Goal: Task Accomplishment & Management: Use online tool/utility

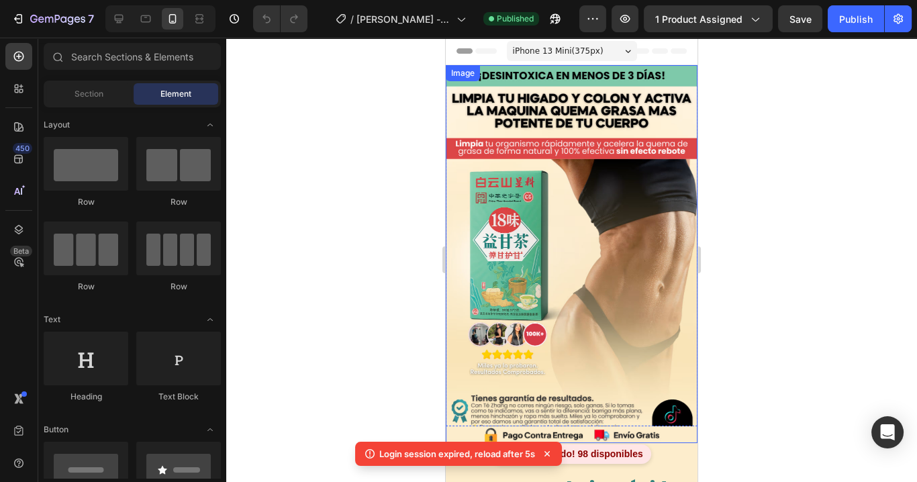
click at [652, 189] on img at bounding box center [572, 254] width 252 height 378
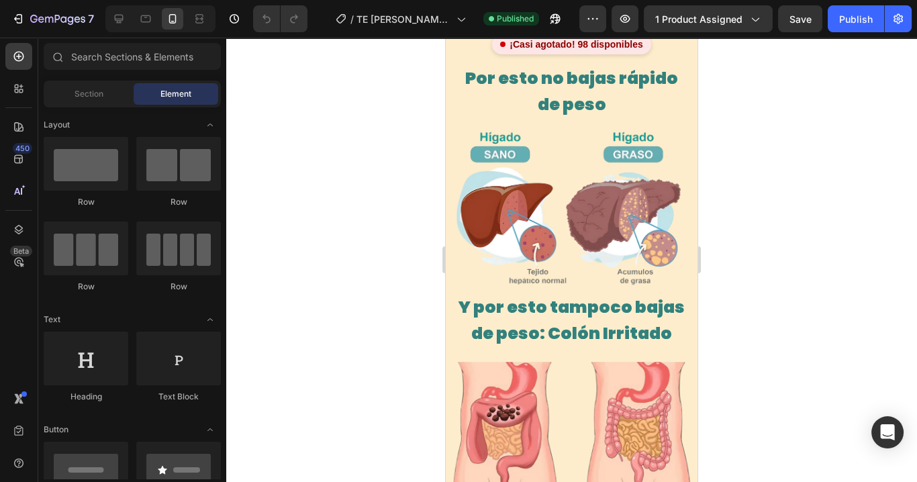
scroll to position [54, 0]
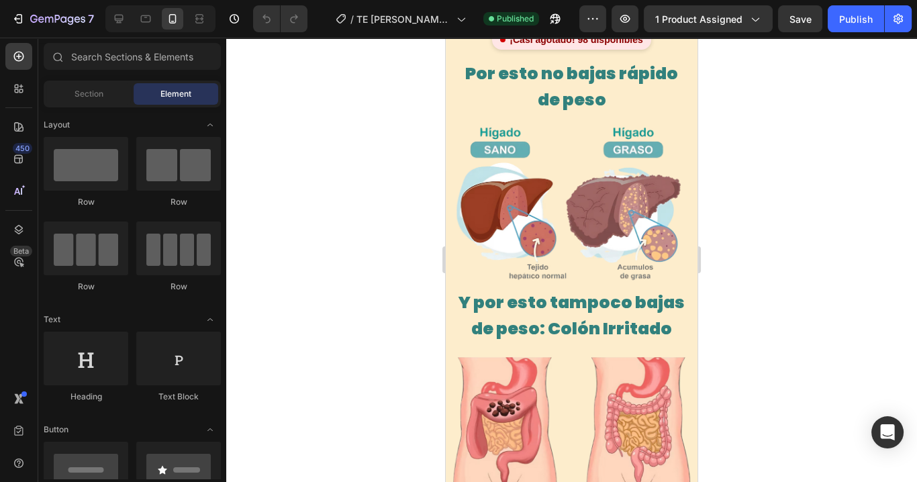
click at [566, 11] on img at bounding box center [572, 11] width 252 height 0
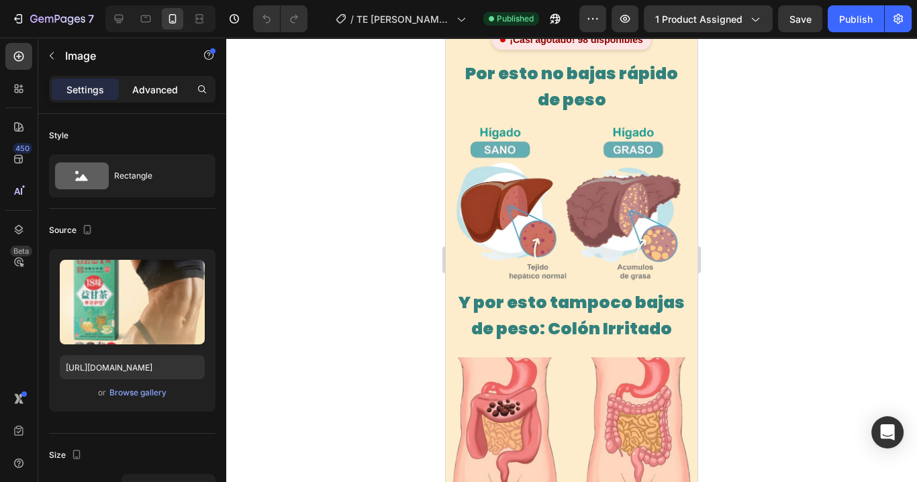
click at [169, 86] on p "Advanced" at bounding box center [155, 90] width 46 height 14
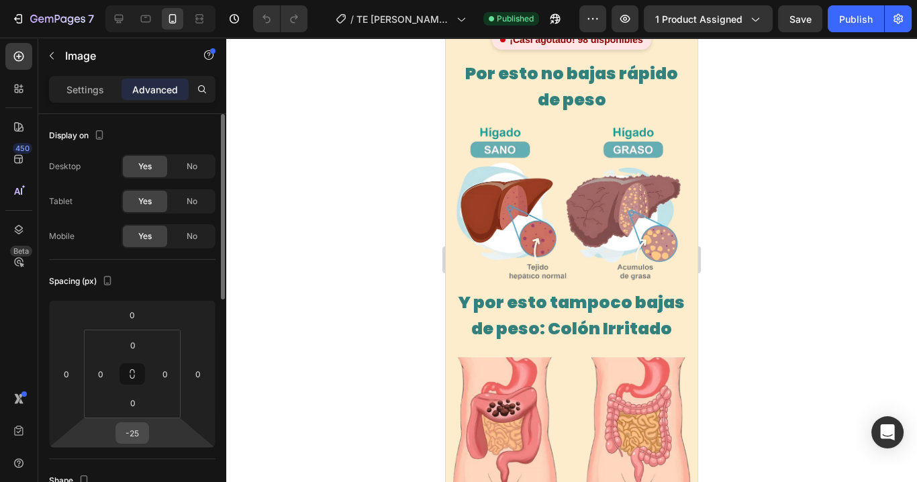
click at [130, 442] on input "-25" at bounding box center [132, 433] width 27 height 20
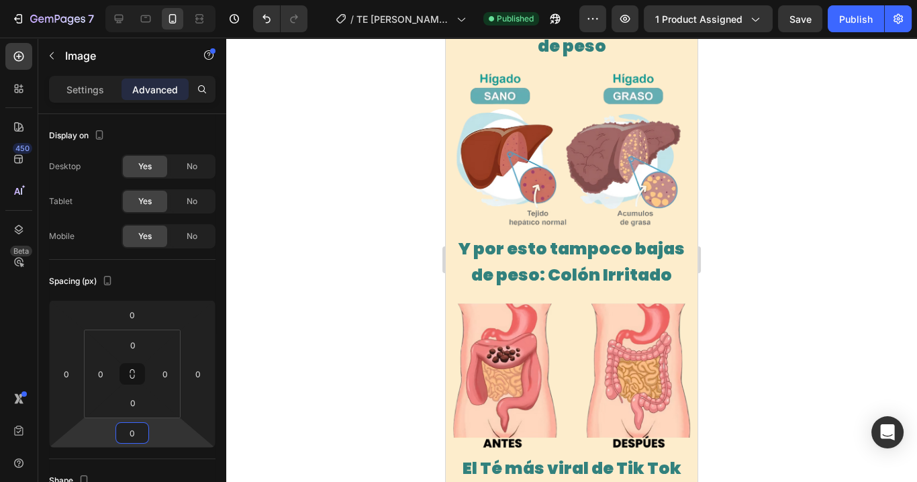
scroll to position [215, 0]
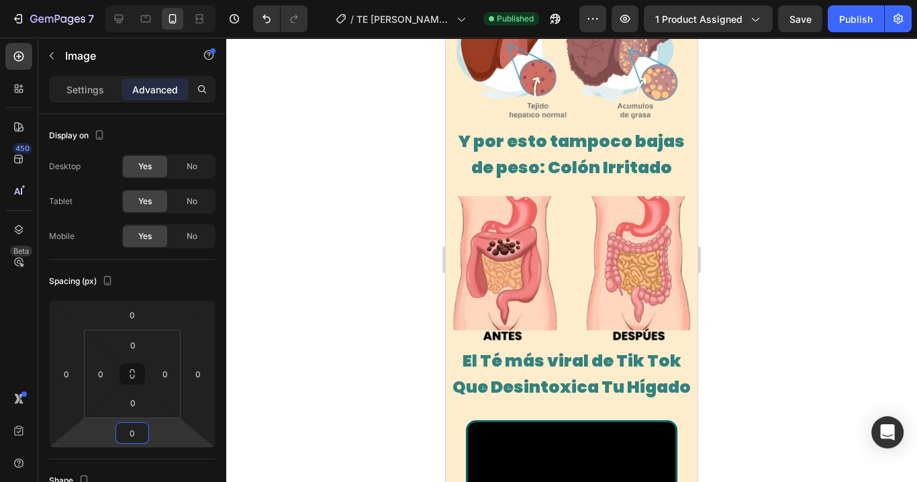
type input "0"
click at [796, 180] on div at bounding box center [571, 260] width 691 height 445
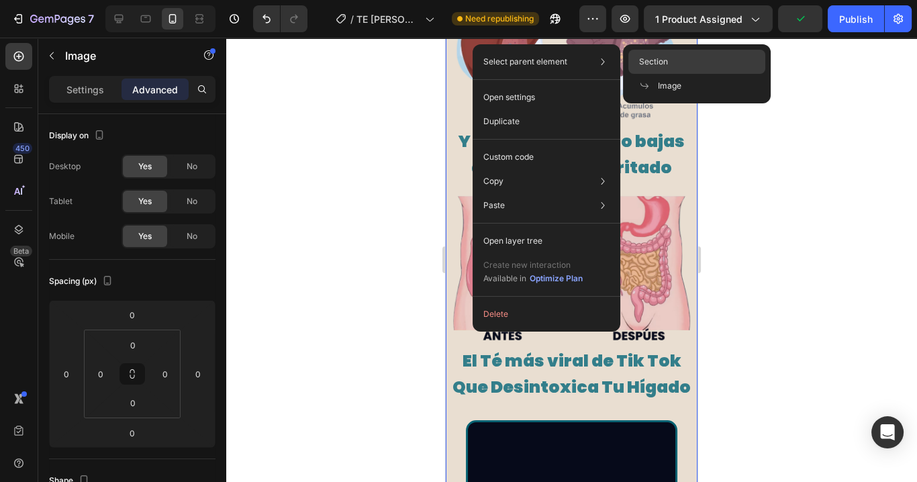
click at [672, 74] on div "Section" at bounding box center [697, 86] width 137 height 24
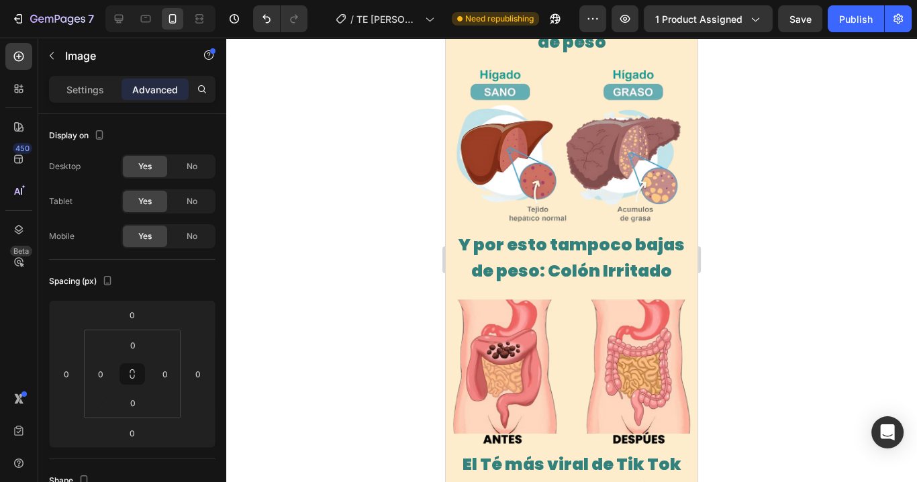
scroll to position [107, 0]
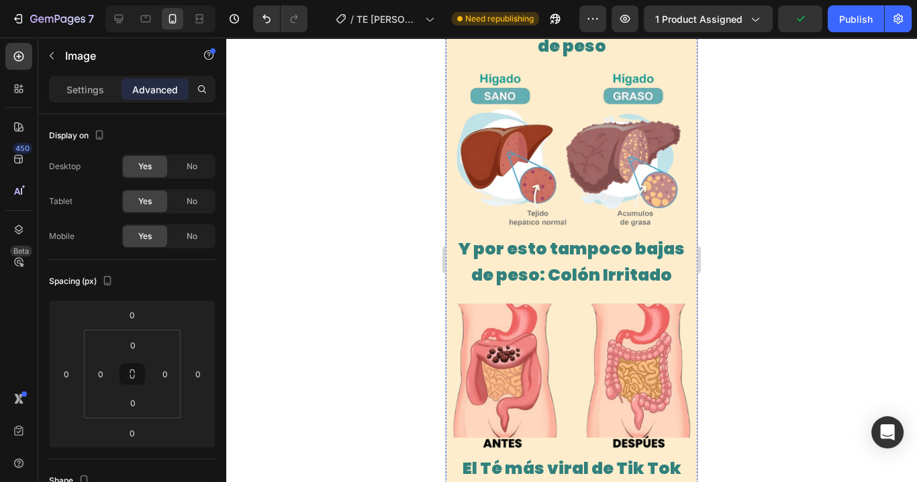
type input "5"
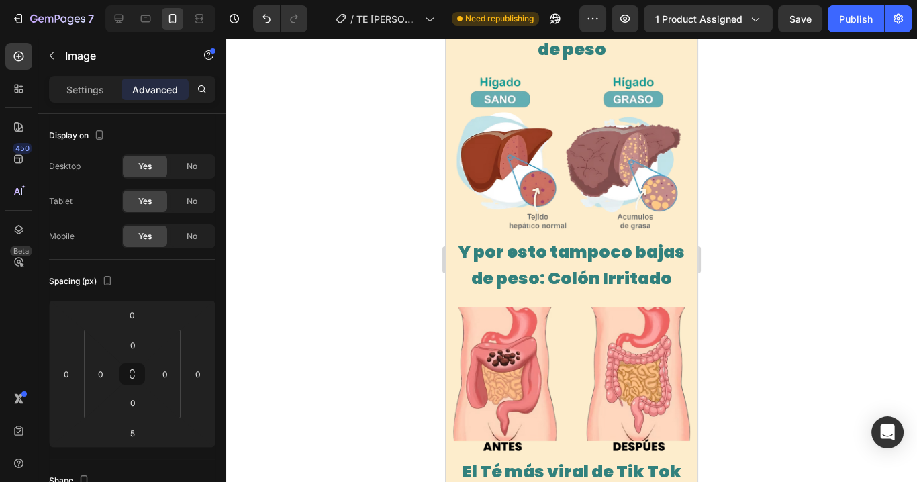
click at [747, 317] on div at bounding box center [571, 260] width 691 height 445
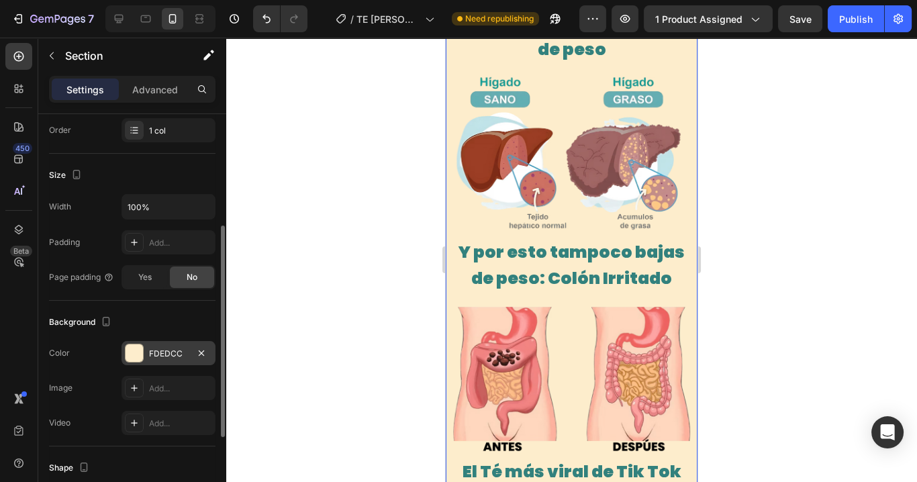
click at [167, 353] on div "FDEDCC" at bounding box center [168, 354] width 39 height 12
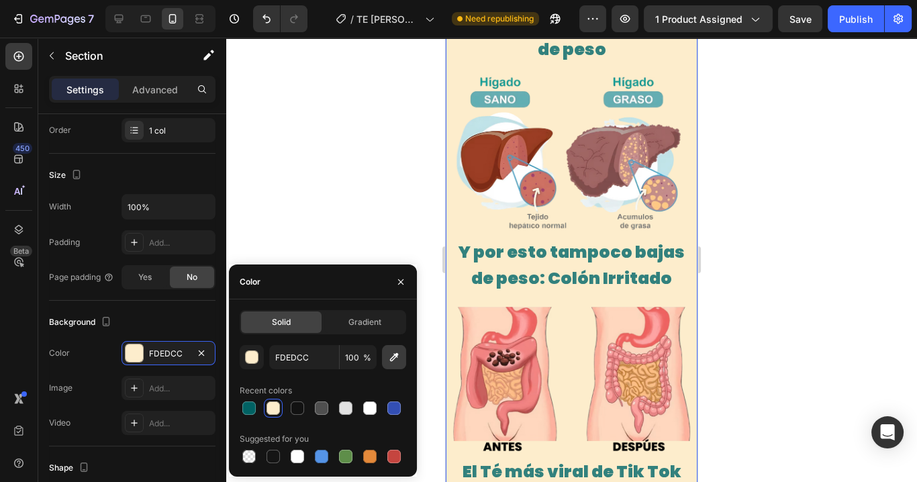
click at [399, 359] on icon "button" at bounding box center [394, 357] width 13 height 13
type input "FFF0D2"
click at [747, 316] on div at bounding box center [571, 260] width 691 height 445
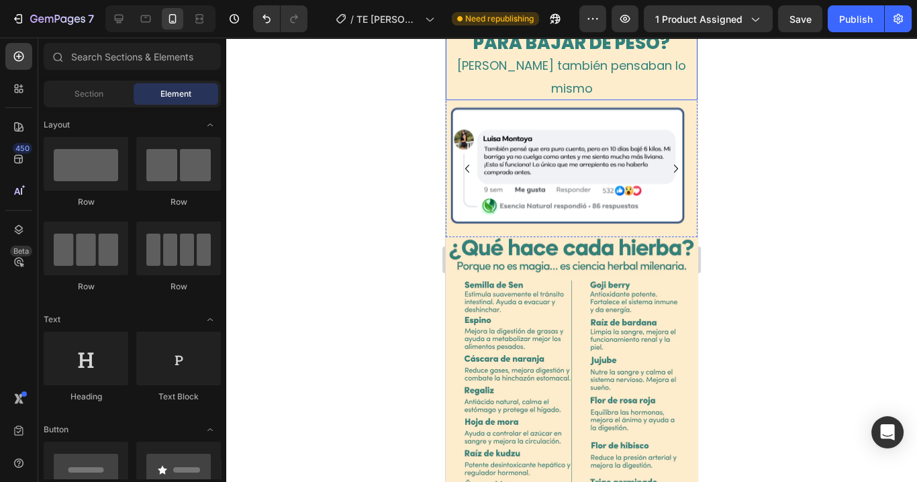
scroll to position [1558, 0]
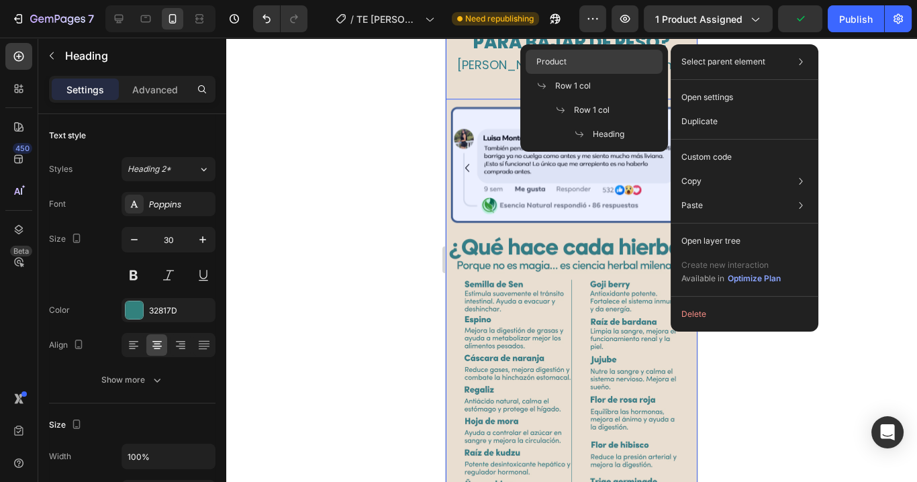
click at [583, 74] on div "Product" at bounding box center [594, 86] width 137 height 24
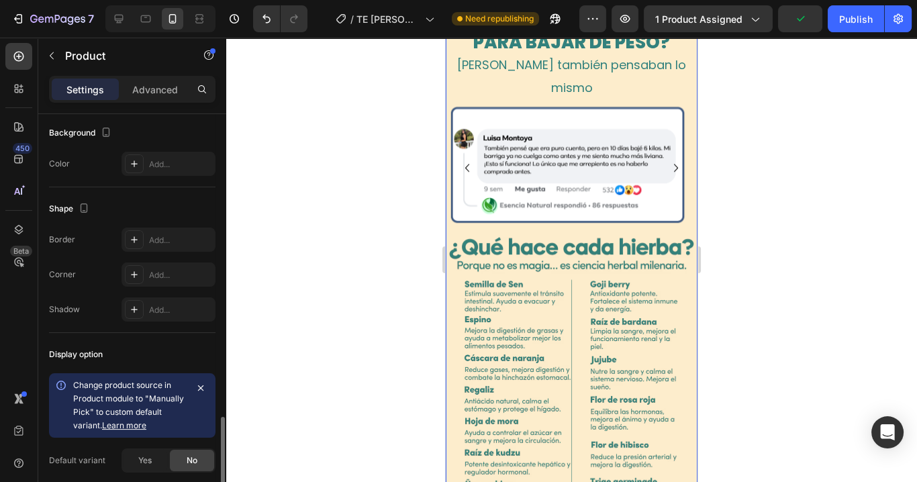
scroll to position [462, 0]
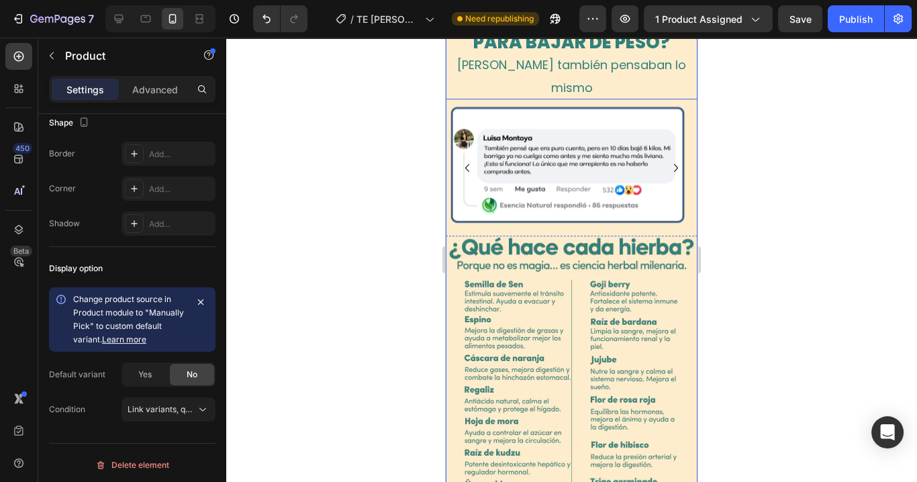
click at [516, 54] on strong "¿OTRO PRODUCTO MÁS PARA BAJAR DE PESO?" at bounding box center [572, 31] width 208 height 45
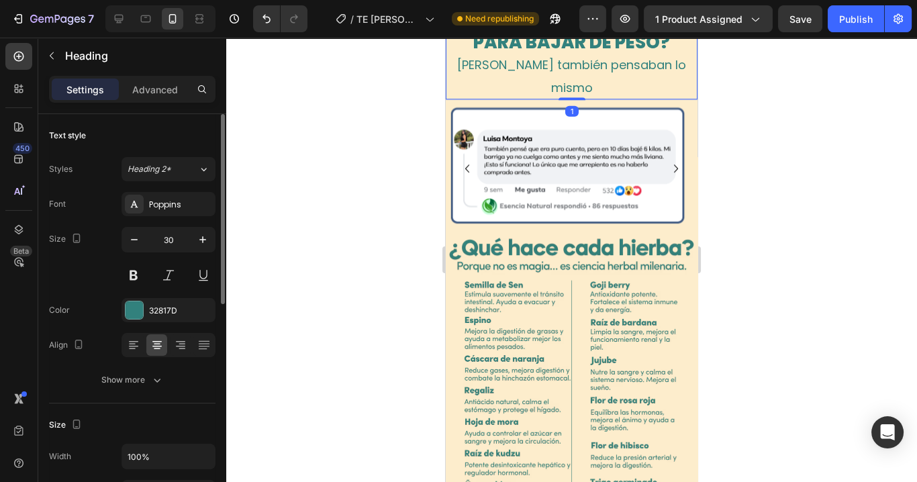
drag, startPoint x: 573, startPoint y: 300, endPoint x: 685, endPoint y: 317, distance: 113.4
click at [576, 100] on div at bounding box center [572, 98] width 27 height 3
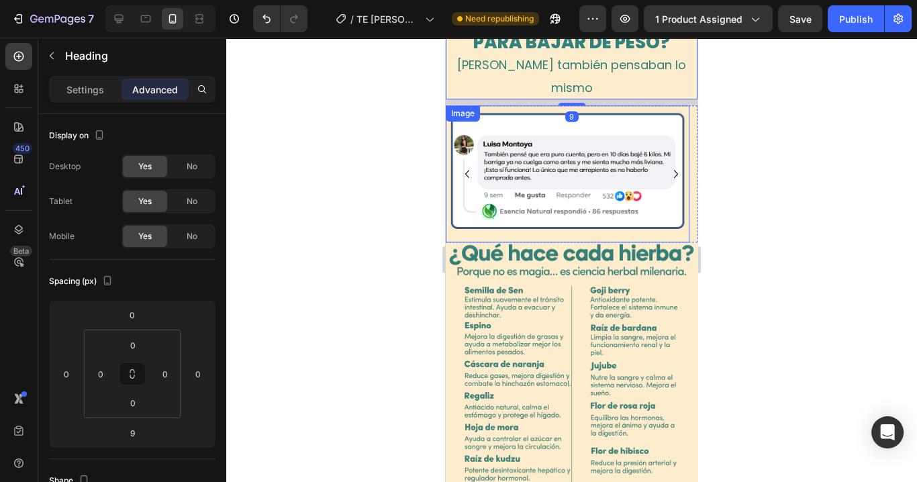
click at [710, 310] on div at bounding box center [571, 260] width 691 height 445
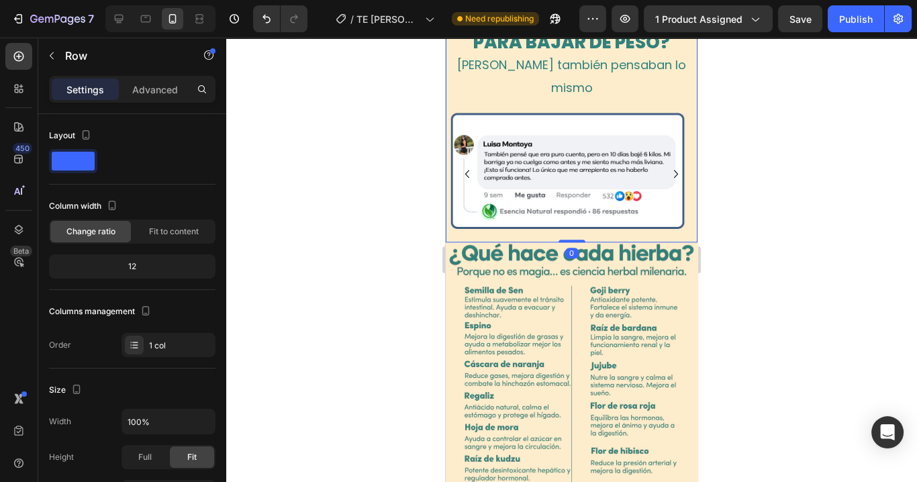
click at [650, 242] on div "¿OTRO PRODUCTO MÁS PARA BAJAR DE PESO? Ellas también pensaban lo mismo Heading …" at bounding box center [572, 125] width 252 height 233
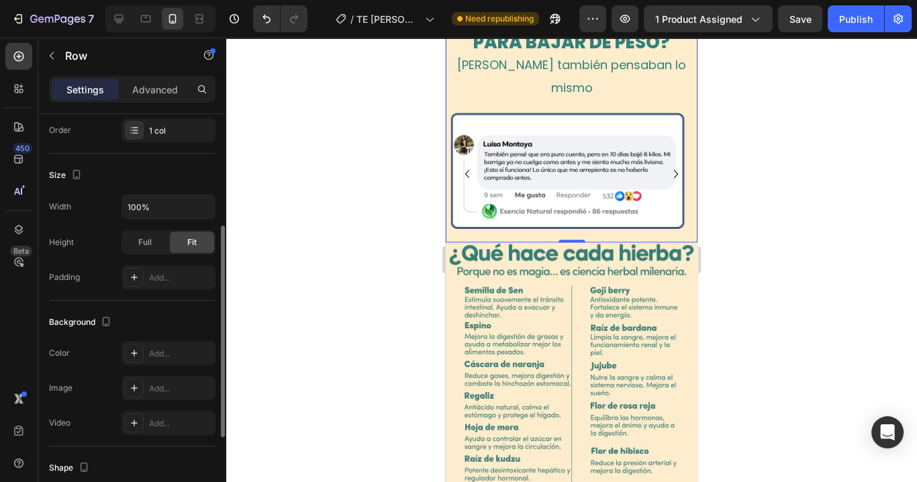
scroll to position [375, 0]
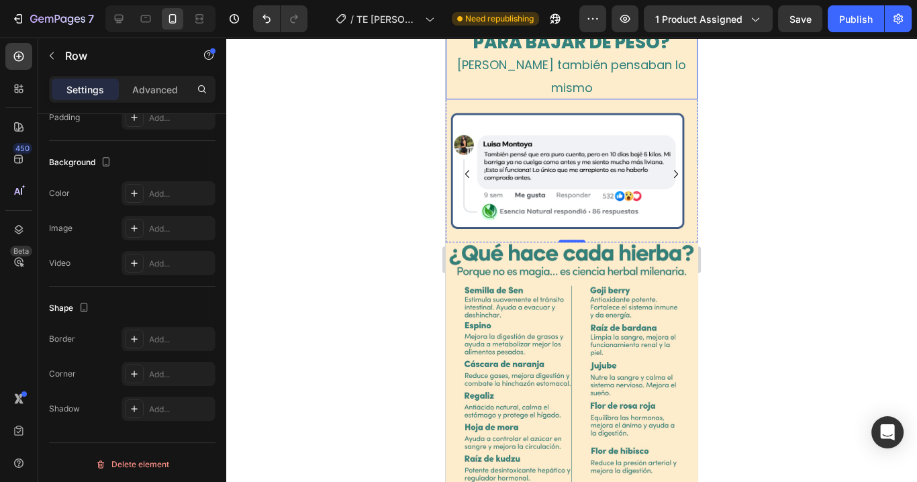
click at [534, 54] on strong "¿OTRO PRODUCTO MÁS PARA BAJAR DE PESO?" at bounding box center [572, 31] width 208 height 45
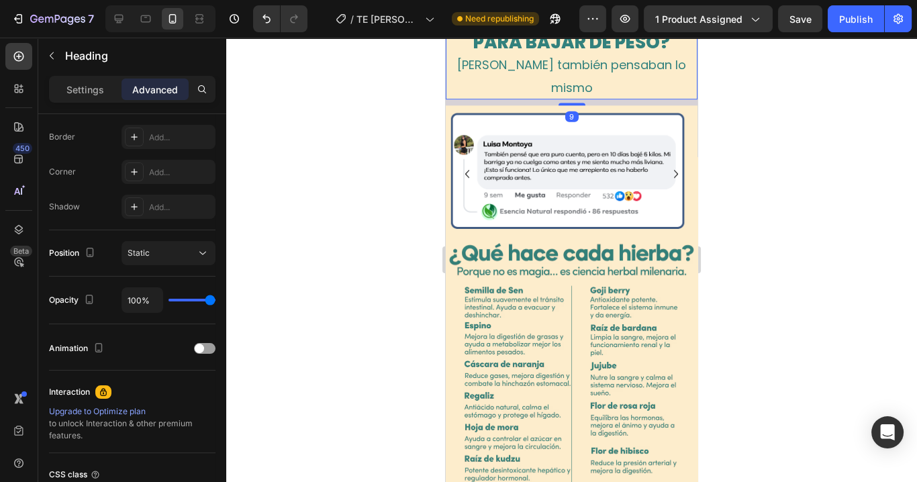
scroll to position [0, 0]
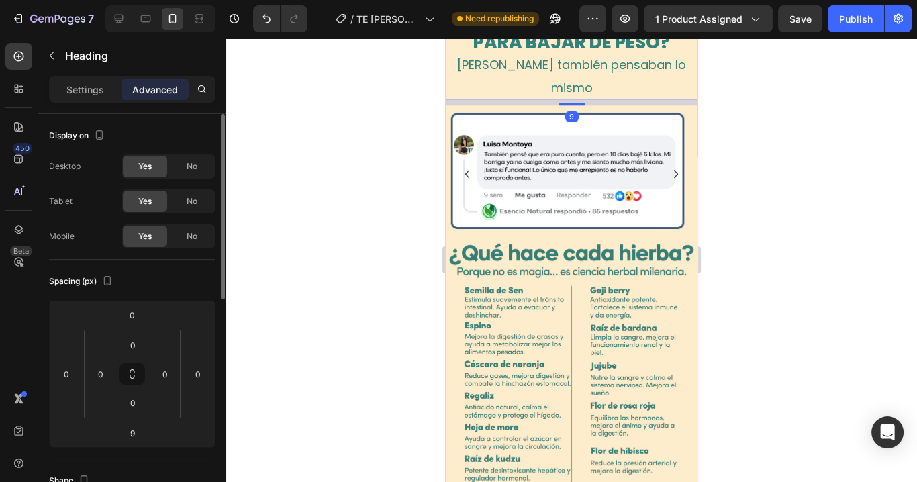
drag, startPoint x: 566, startPoint y: 308, endPoint x: 621, endPoint y: 281, distance: 60.7
click at [602, 99] on div "¿OTRO PRODUCTO MÁS PARA BAJAR DE PESO? Ellas también pensaban lo mismo Heading 9" at bounding box center [572, 54] width 252 height 90
type input "0"
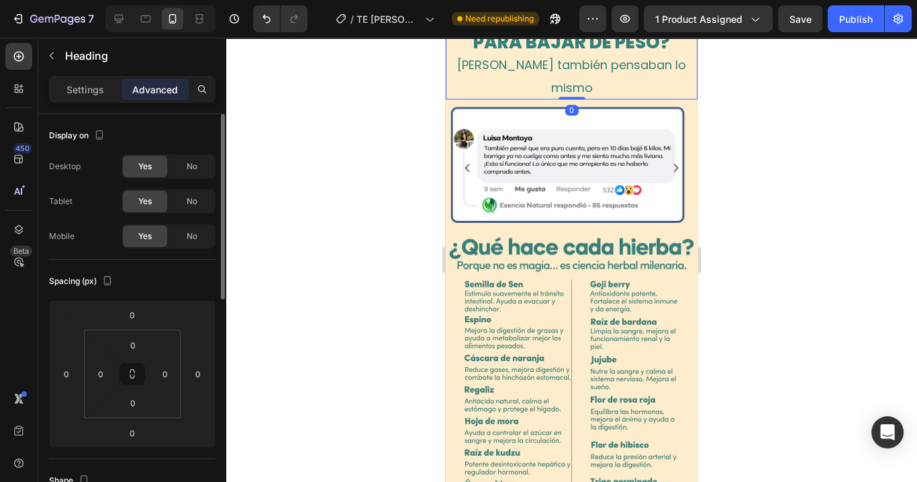
click at [621, 99] on h2 "¿OTRO PRODUCTO MÁS PARA BAJAR DE PESO? Ellas también pensaban lo mismo" at bounding box center [572, 54] width 252 height 90
click at [775, 292] on div at bounding box center [571, 260] width 691 height 445
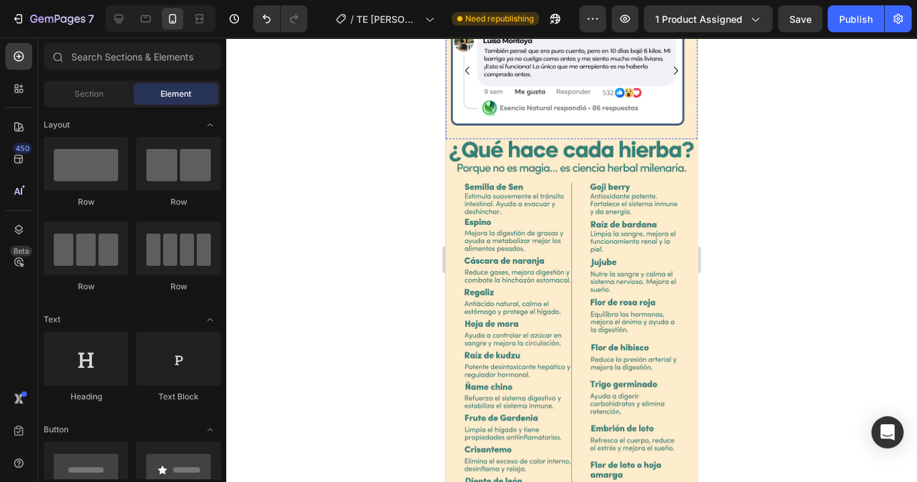
scroll to position [1666, 0]
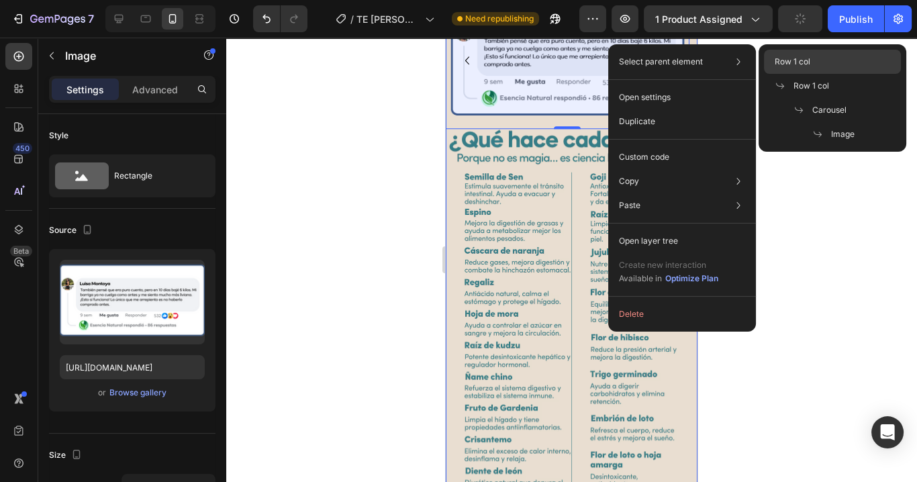
click at [785, 64] on span "Row 1 col" at bounding box center [793, 62] width 36 height 12
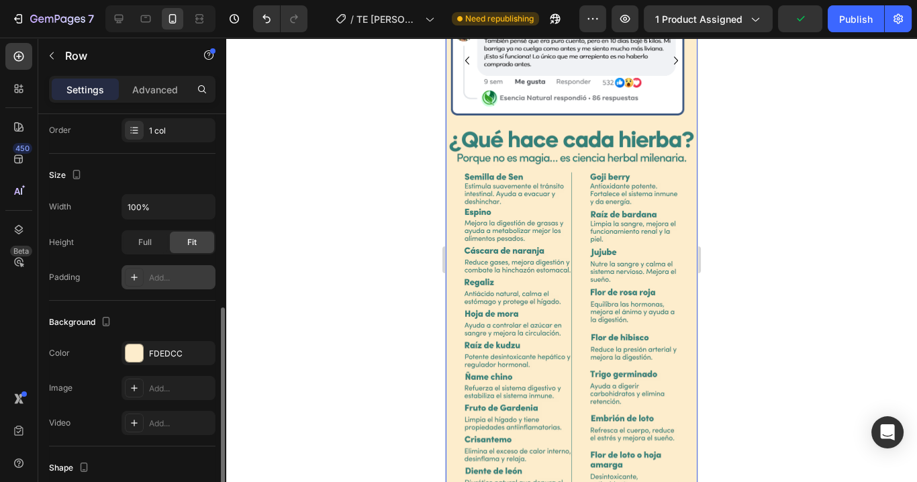
scroll to position [269, 0]
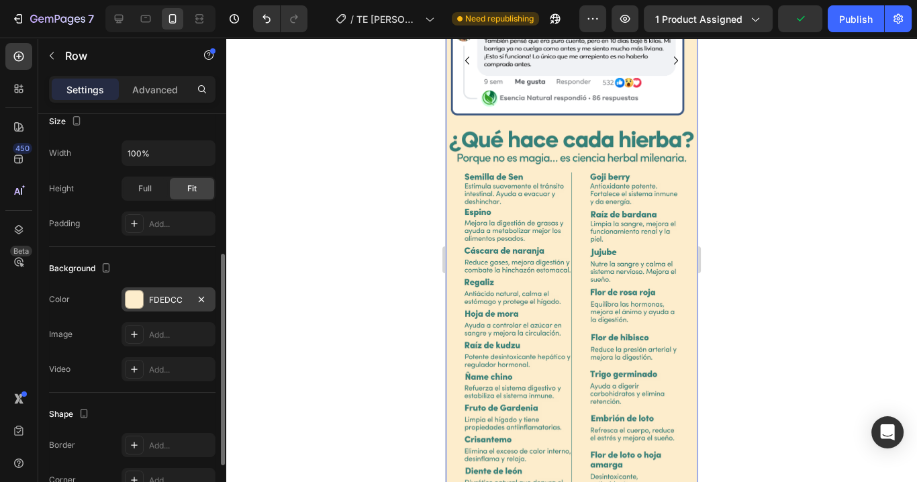
click at [158, 295] on div "FDEDCC" at bounding box center [168, 300] width 39 height 12
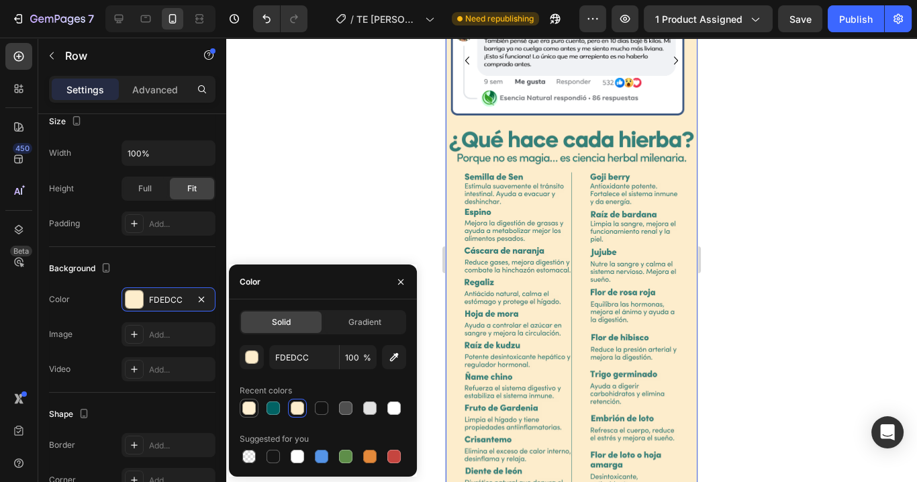
click at [251, 410] on div at bounding box center [248, 408] width 13 height 13
type input "FFF0D2"
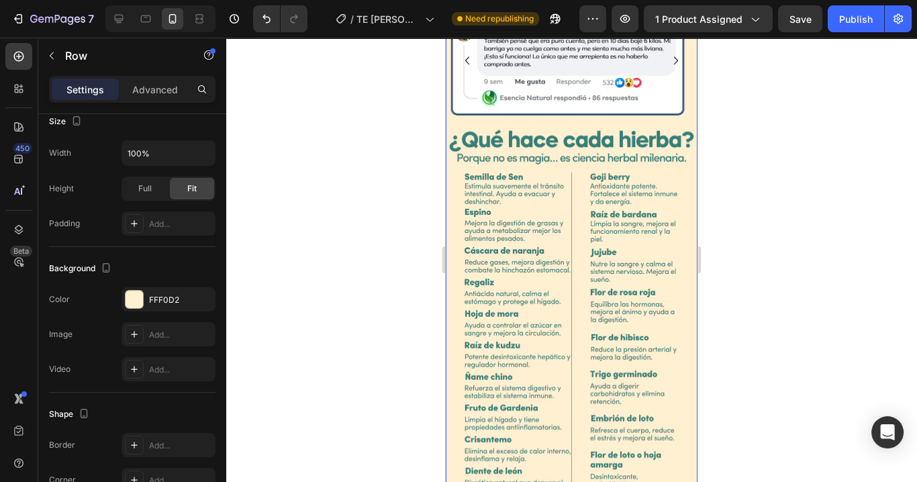
click at [829, 176] on div at bounding box center [571, 260] width 691 height 445
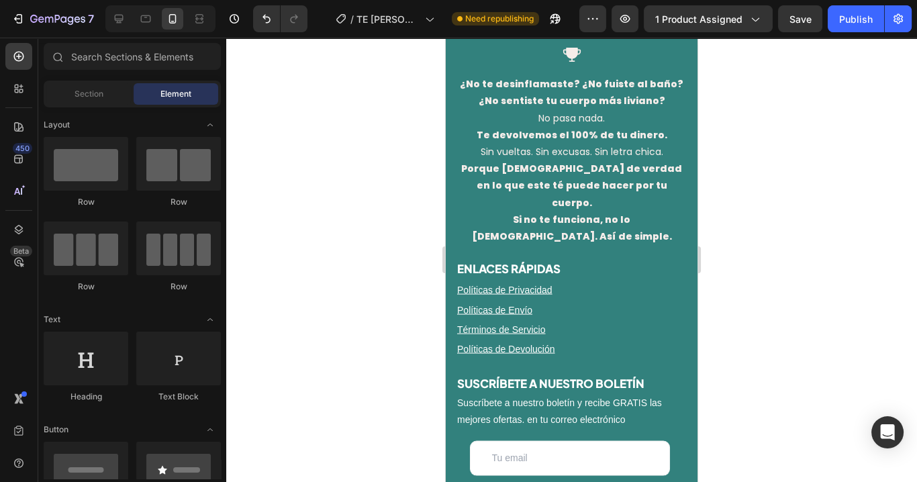
scroll to position [3761, 0]
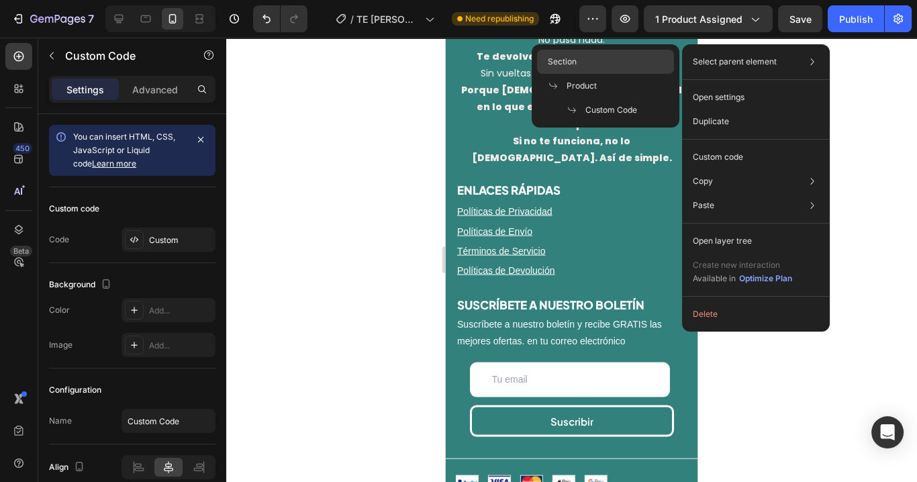
click at [587, 74] on div "Section" at bounding box center [605, 86] width 137 height 24
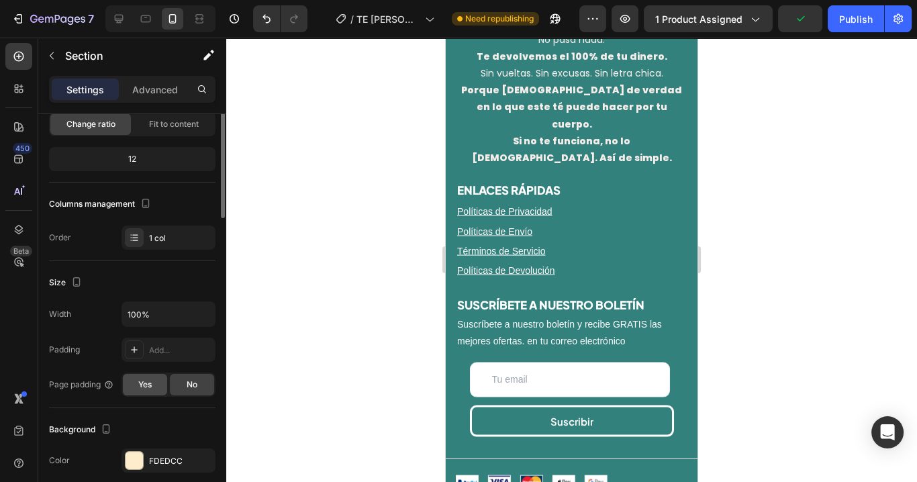
scroll to position [215, 0]
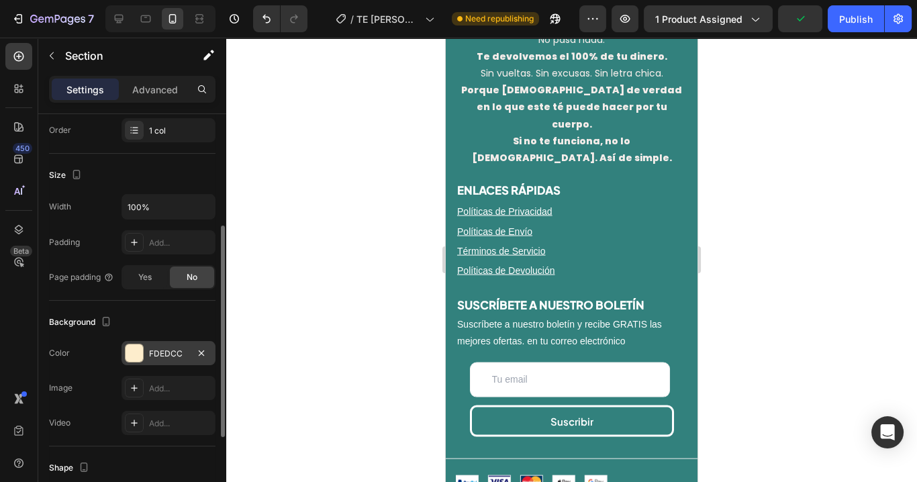
click at [163, 350] on div "FDEDCC" at bounding box center [168, 354] width 39 height 12
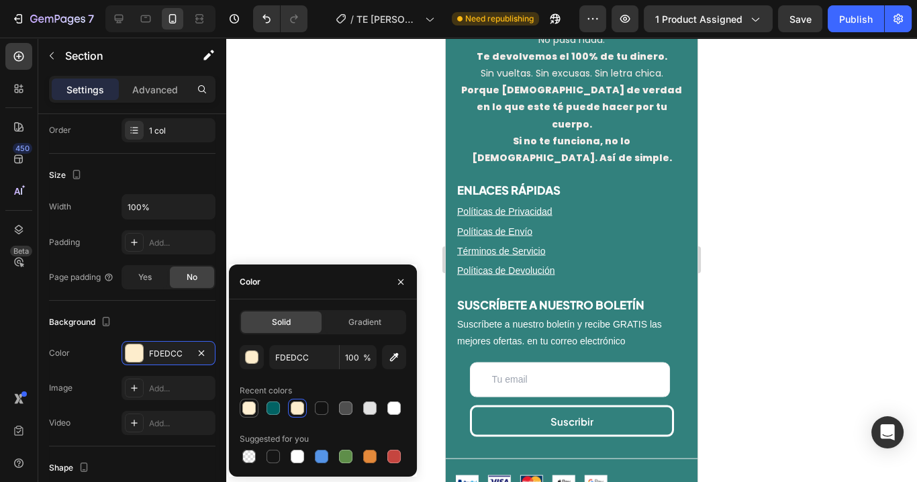
click at [248, 410] on div at bounding box center [248, 408] width 13 height 13
type input "FFF0D2"
click at [735, 248] on div at bounding box center [571, 260] width 691 height 445
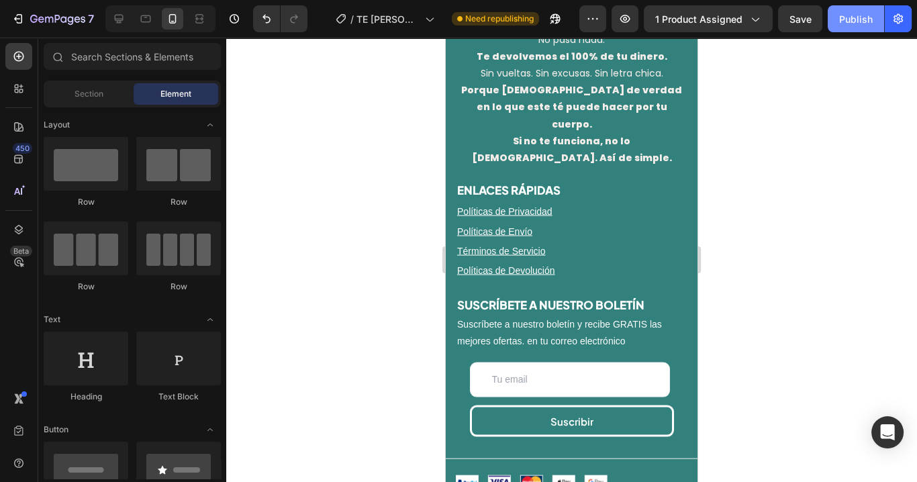
click at [848, 21] on div "Publish" at bounding box center [857, 19] width 34 height 14
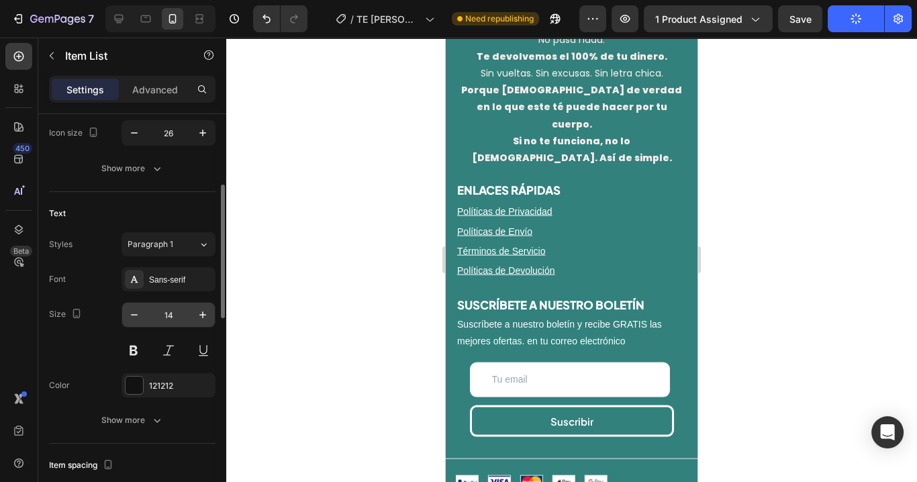
scroll to position [269, 0]
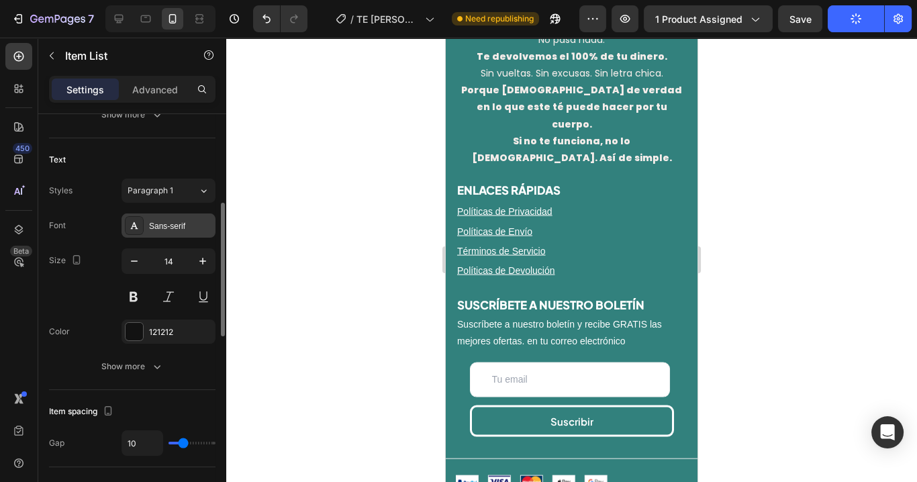
click at [171, 227] on div "Sans-serif" at bounding box center [180, 226] width 63 height 12
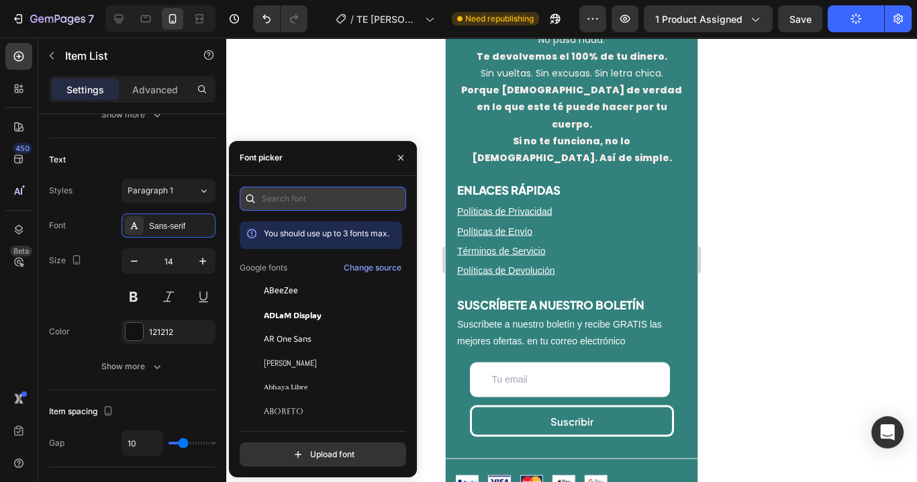
click at [283, 200] on input "text" at bounding box center [323, 199] width 167 height 24
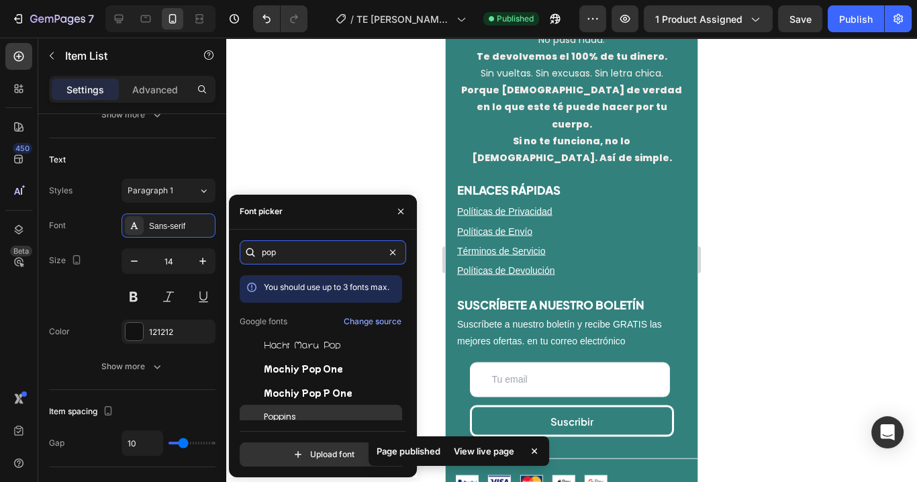
type input "pop"
click at [291, 419] on span "Poppins" at bounding box center [280, 417] width 32 height 12
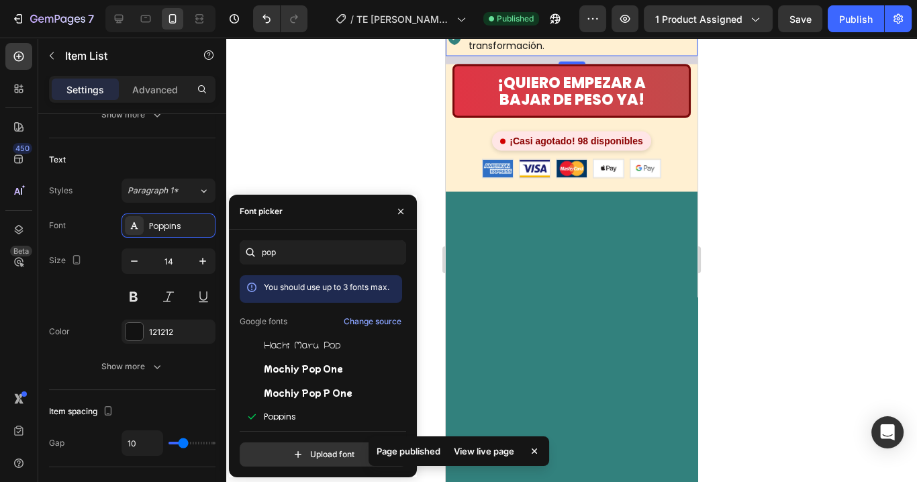
scroll to position [3546, 0]
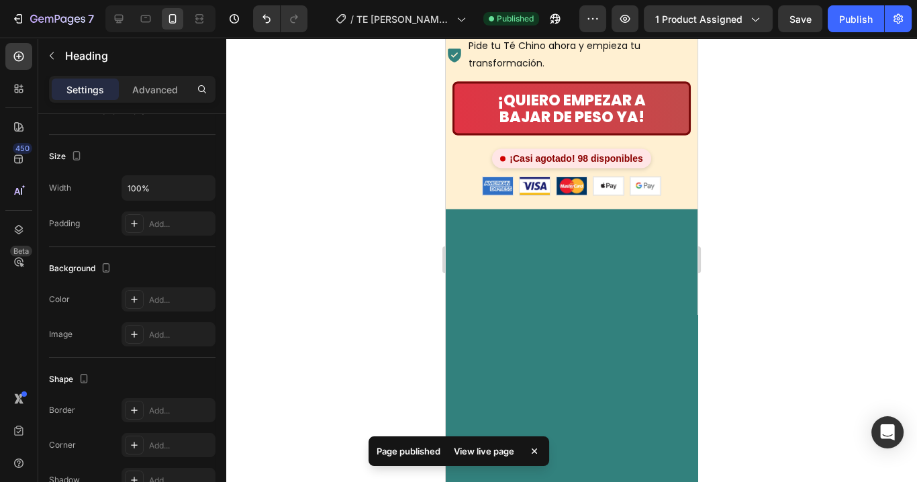
scroll to position [0, 0]
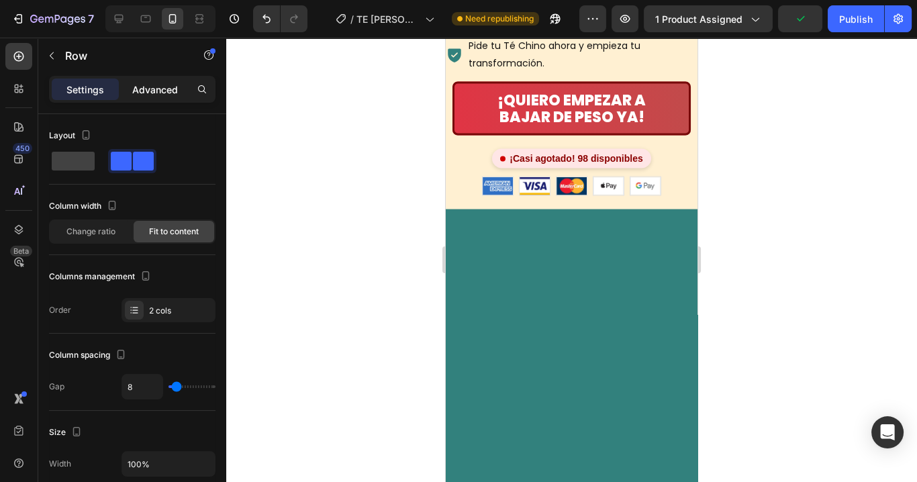
drag, startPoint x: 145, startPoint y: 88, endPoint x: 143, endPoint y: 97, distance: 9.0
click at [147, 88] on p "Advanced" at bounding box center [155, 90] width 46 height 14
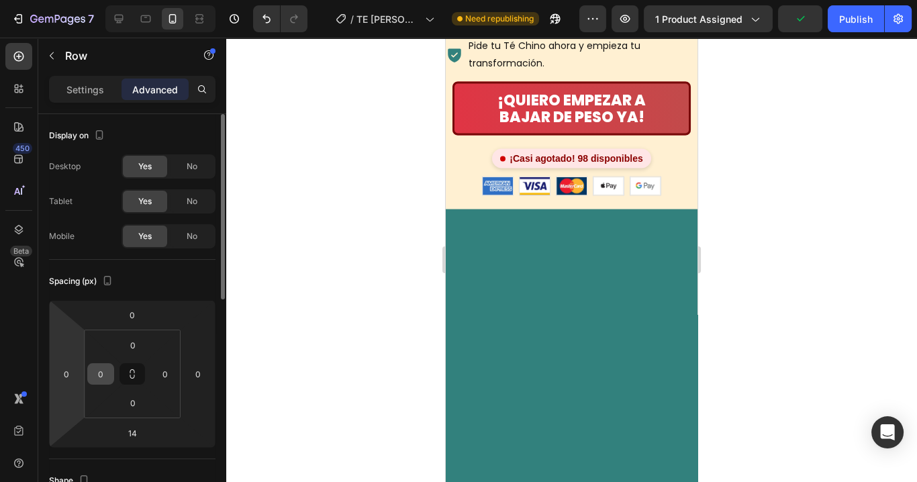
click at [63, 374] on input "0" at bounding box center [66, 374] width 20 height 20
type input "10"
click at [199, 375] on input "0" at bounding box center [198, 374] width 20 height 20
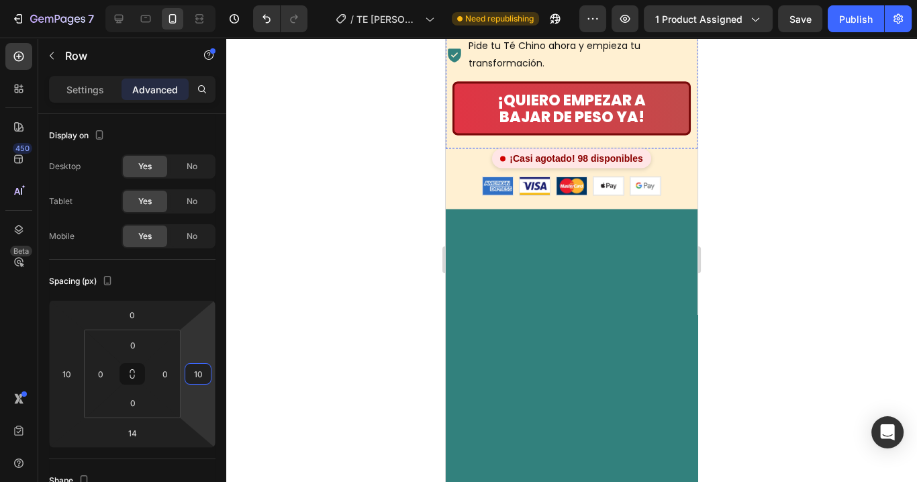
type input "10"
click at [790, 196] on div at bounding box center [571, 260] width 691 height 445
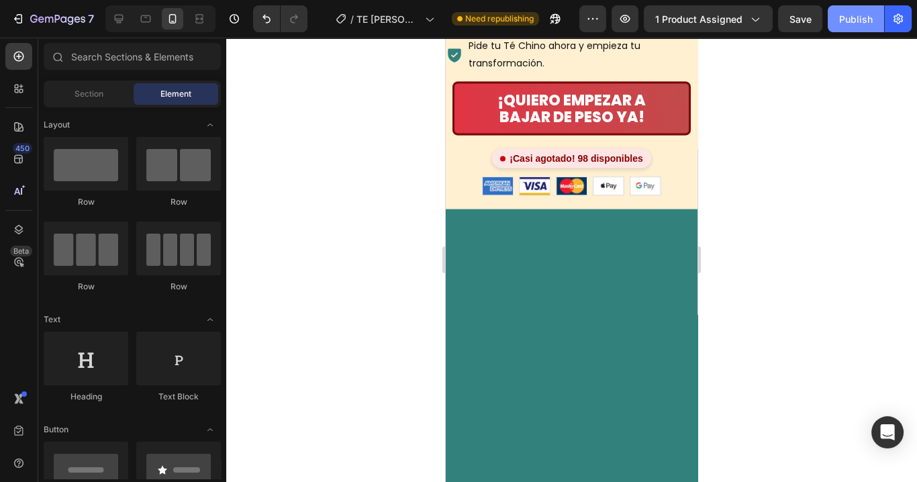
click at [852, 19] on div "Publish" at bounding box center [857, 19] width 34 height 14
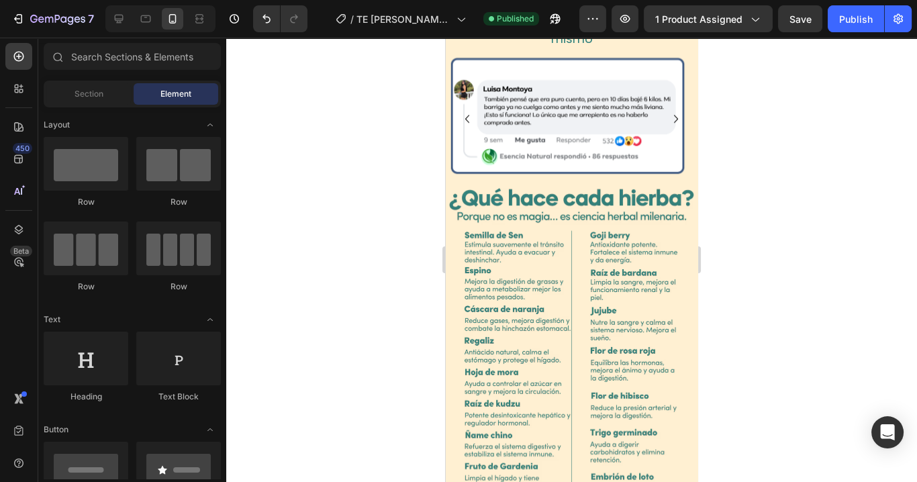
scroll to position [1612, 0]
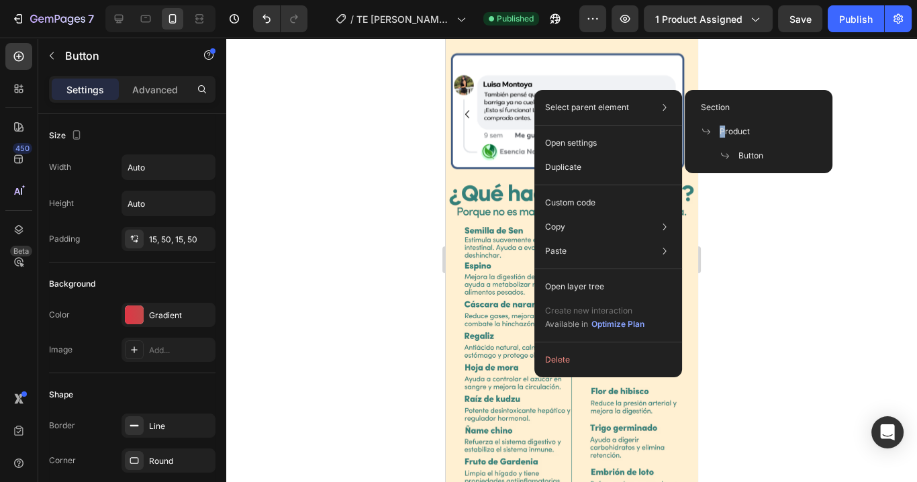
click at [723, 127] on span "Product" at bounding box center [735, 132] width 30 height 12
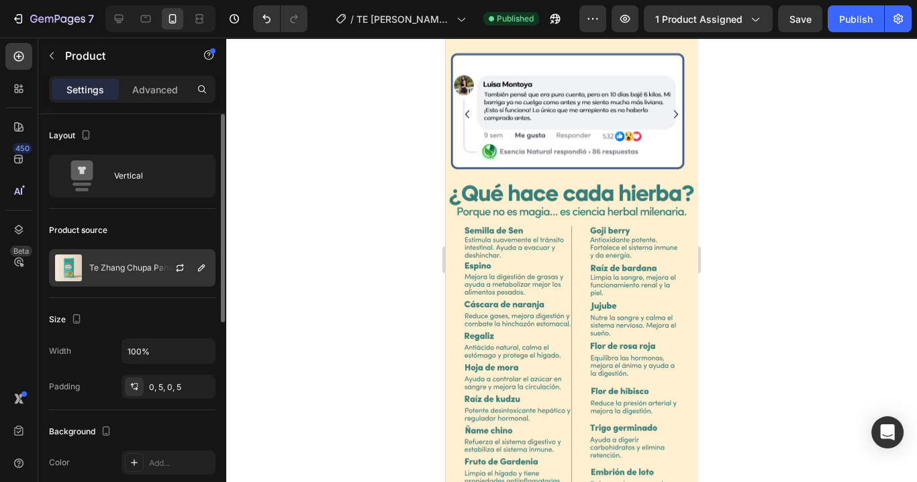
click at [116, 255] on div "Te Zhang Chupa Panza B1" at bounding box center [132, 268] width 167 height 38
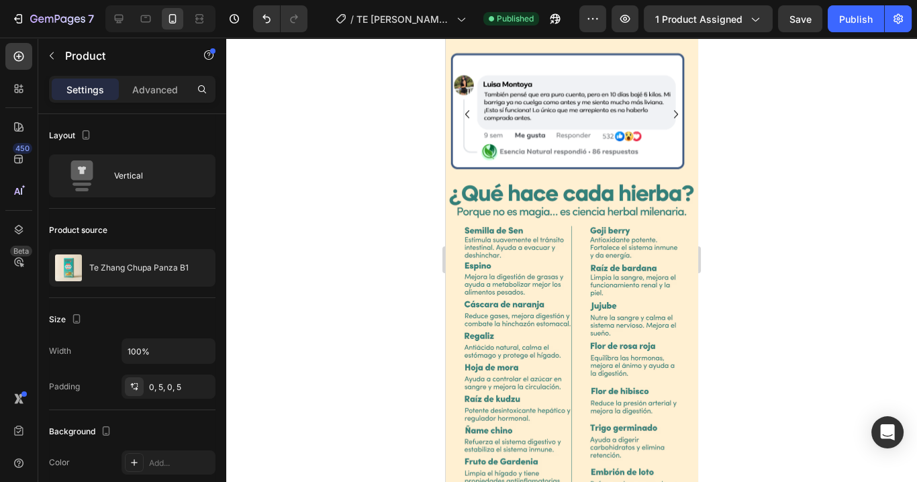
click at [383, 86] on div at bounding box center [571, 260] width 691 height 445
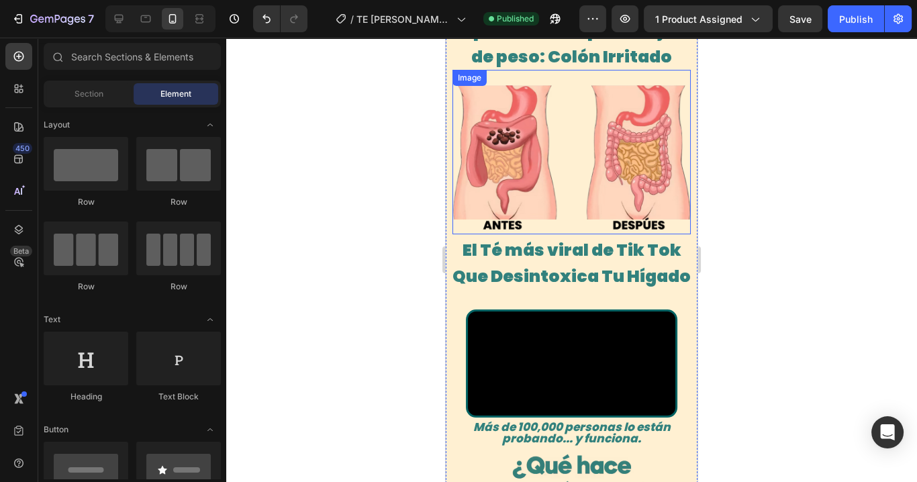
scroll to position [161, 0]
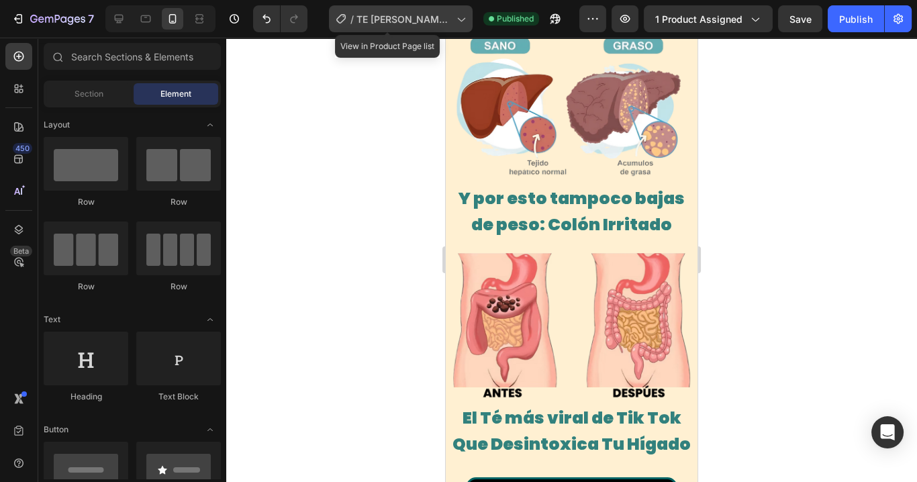
click at [424, 21] on span "TE [PERSON_NAME] - B1" at bounding box center [404, 19] width 95 height 14
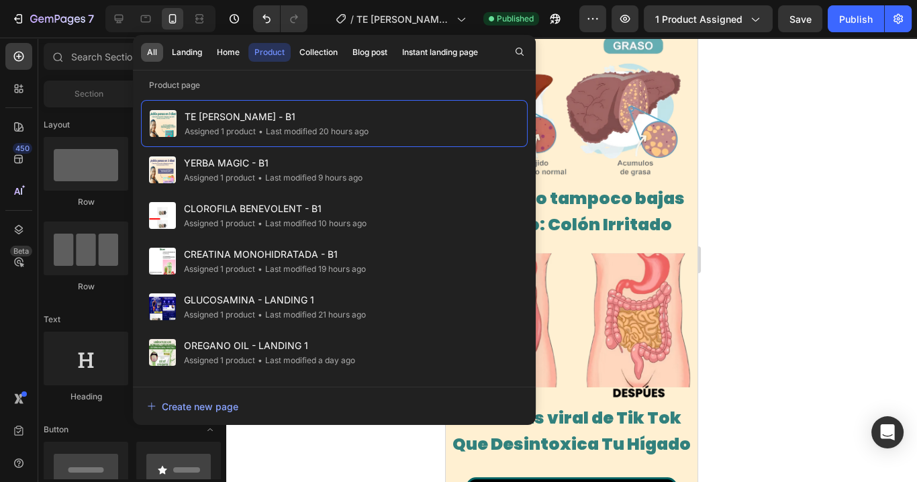
click at [153, 54] on div "All" at bounding box center [152, 52] width 10 height 12
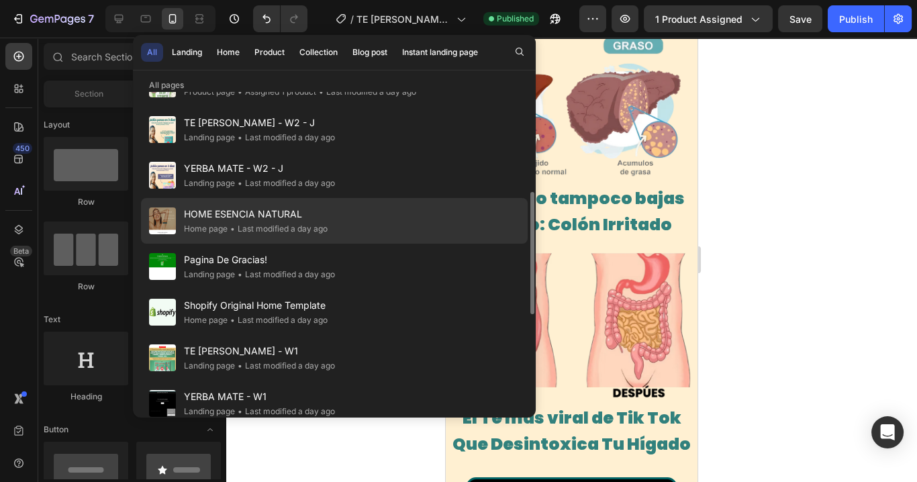
scroll to position [322, 0]
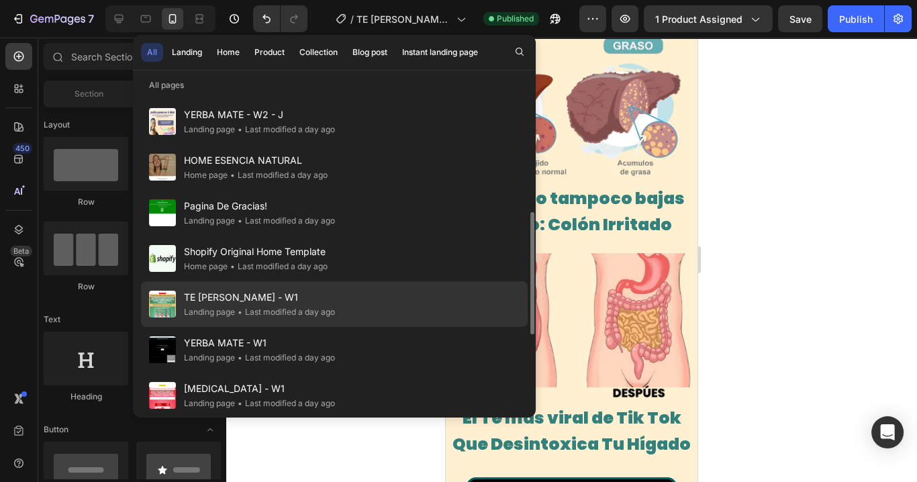
click at [236, 303] on span "TE ZHANG - W1" at bounding box center [259, 297] width 151 height 16
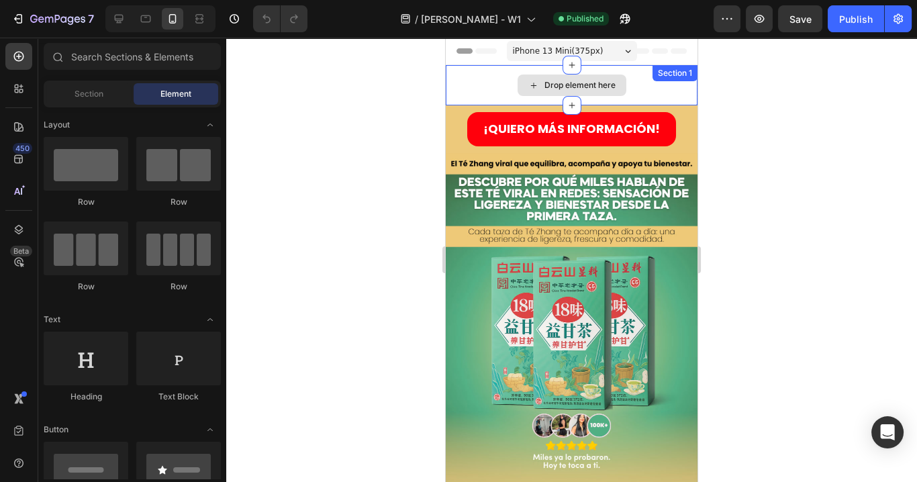
click at [529, 87] on icon at bounding box center [534, 85] width 11 height 11
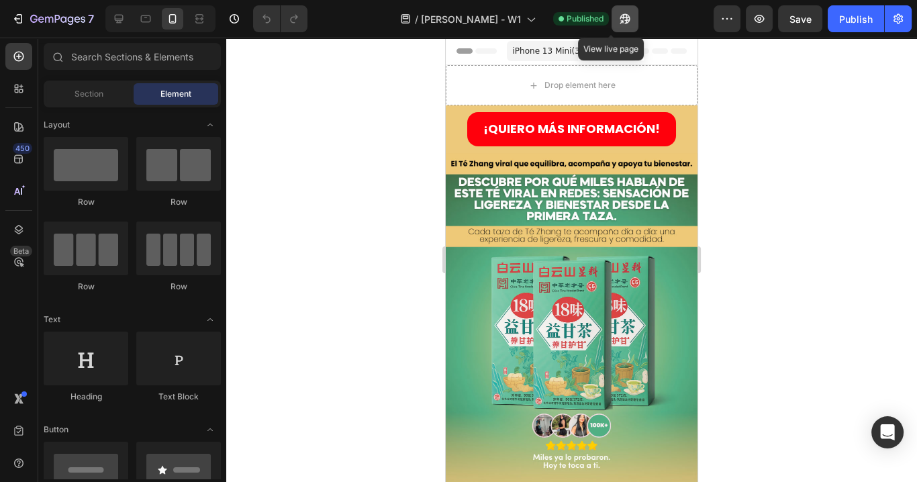
click at [621, 20] on icon "button" at bounding box center [622, 21] width 3 height 3
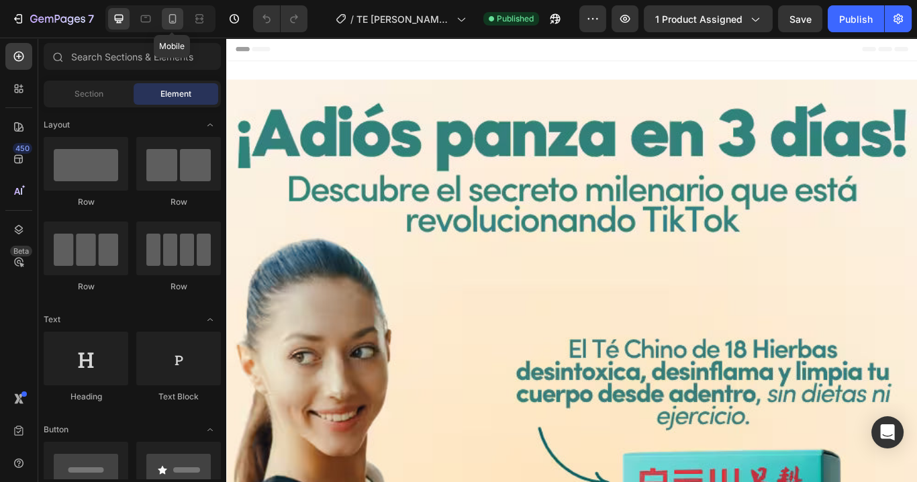
click at [168, 24] on icon at bounding box center [172, 18] width 13 height 13
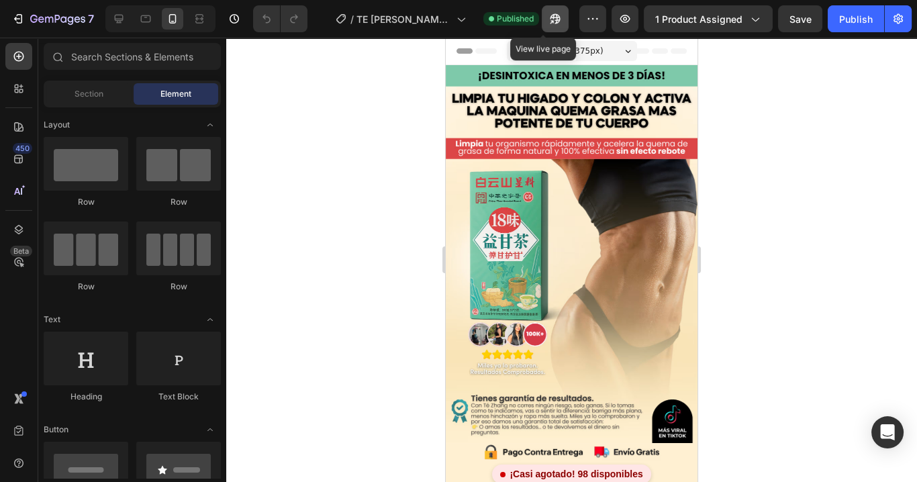
click at [549, 24] on icon "button" at bounding box center [555, 18] width 13 height 13
